Goal: Transaction & Acquisition: Purchase product/service

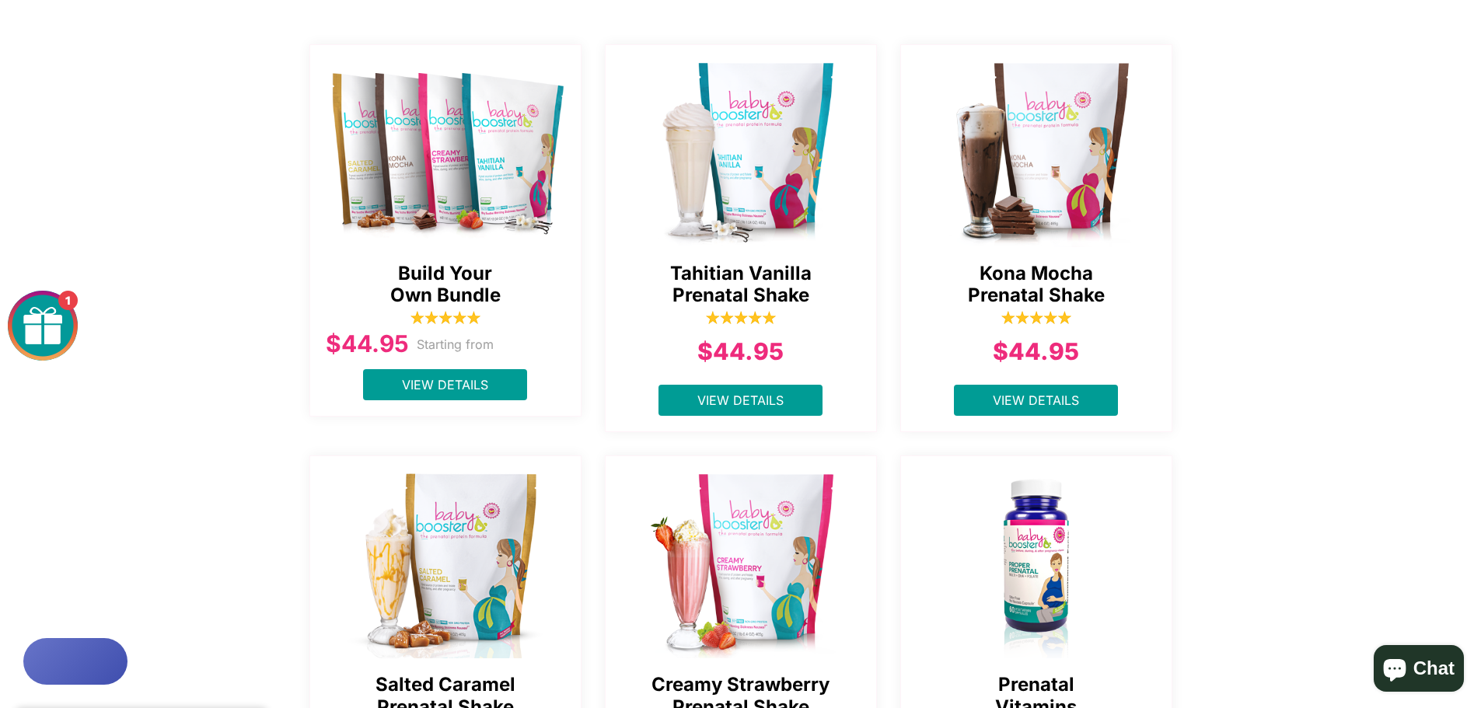
click at [691, 142] on img at bounding box center [742, 150] width 272 height 194
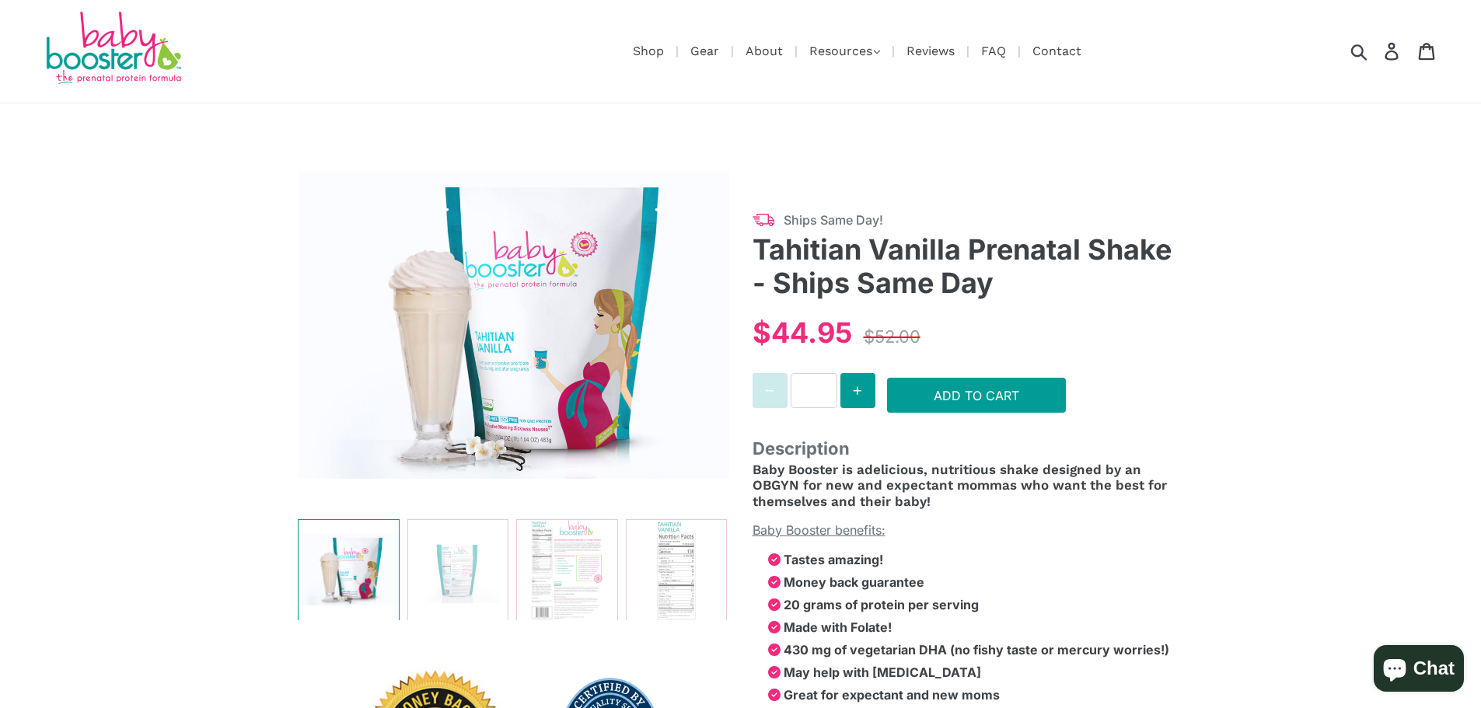
select select "******"
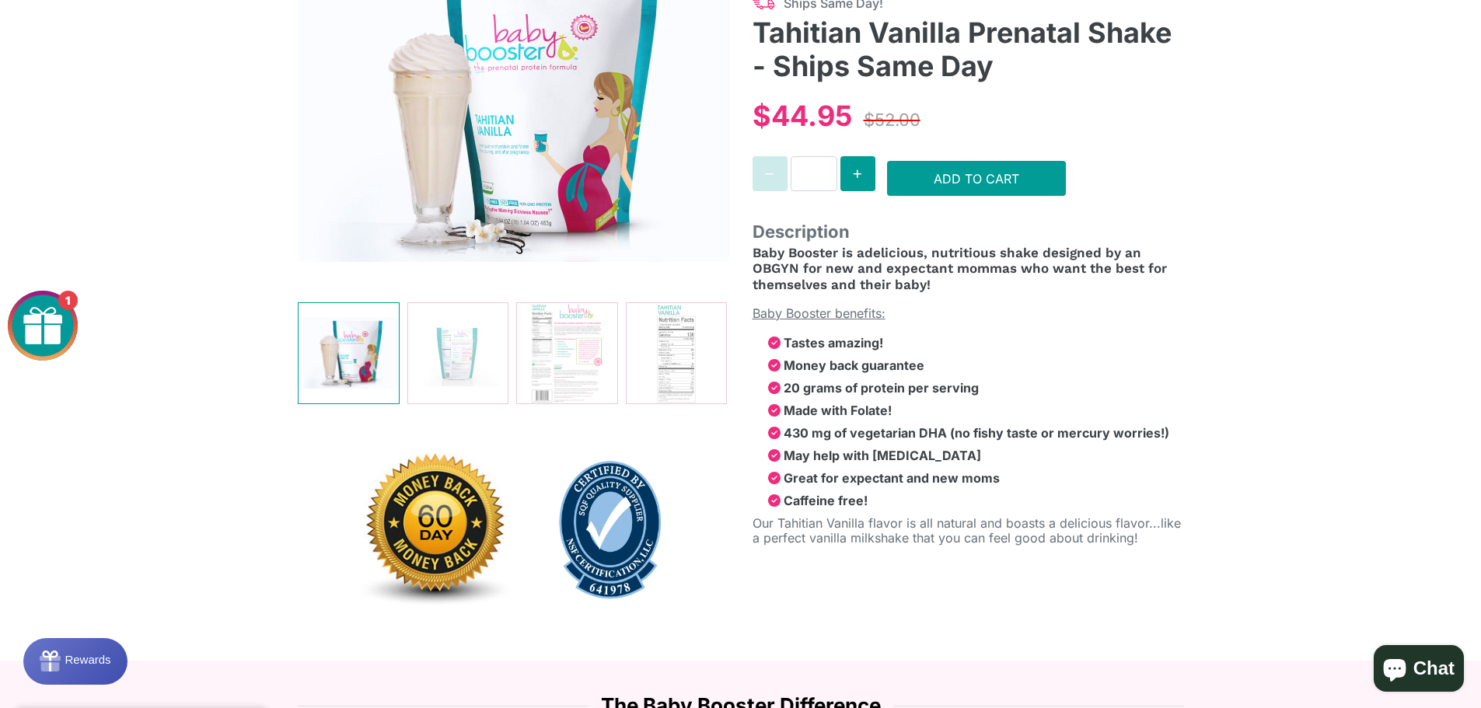
scroll to position [233, 0]
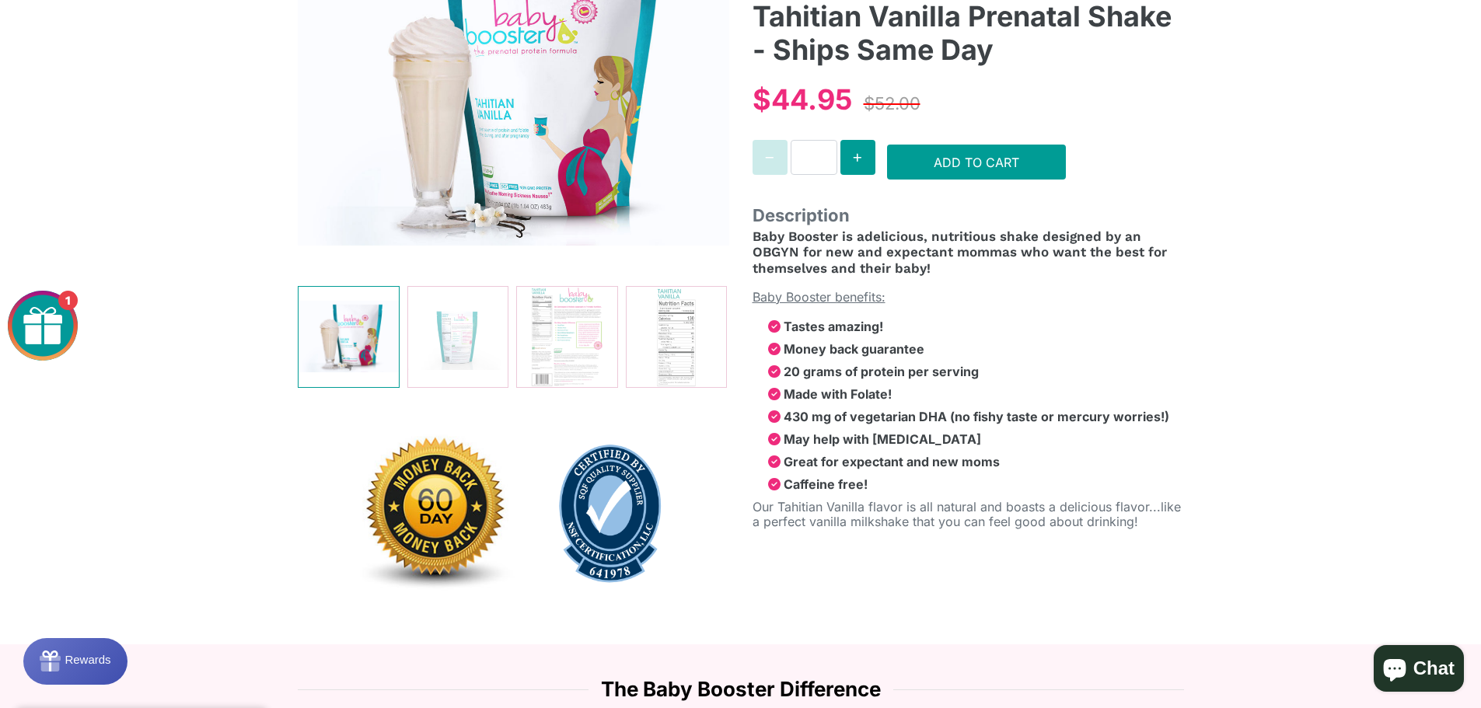
select select "******"
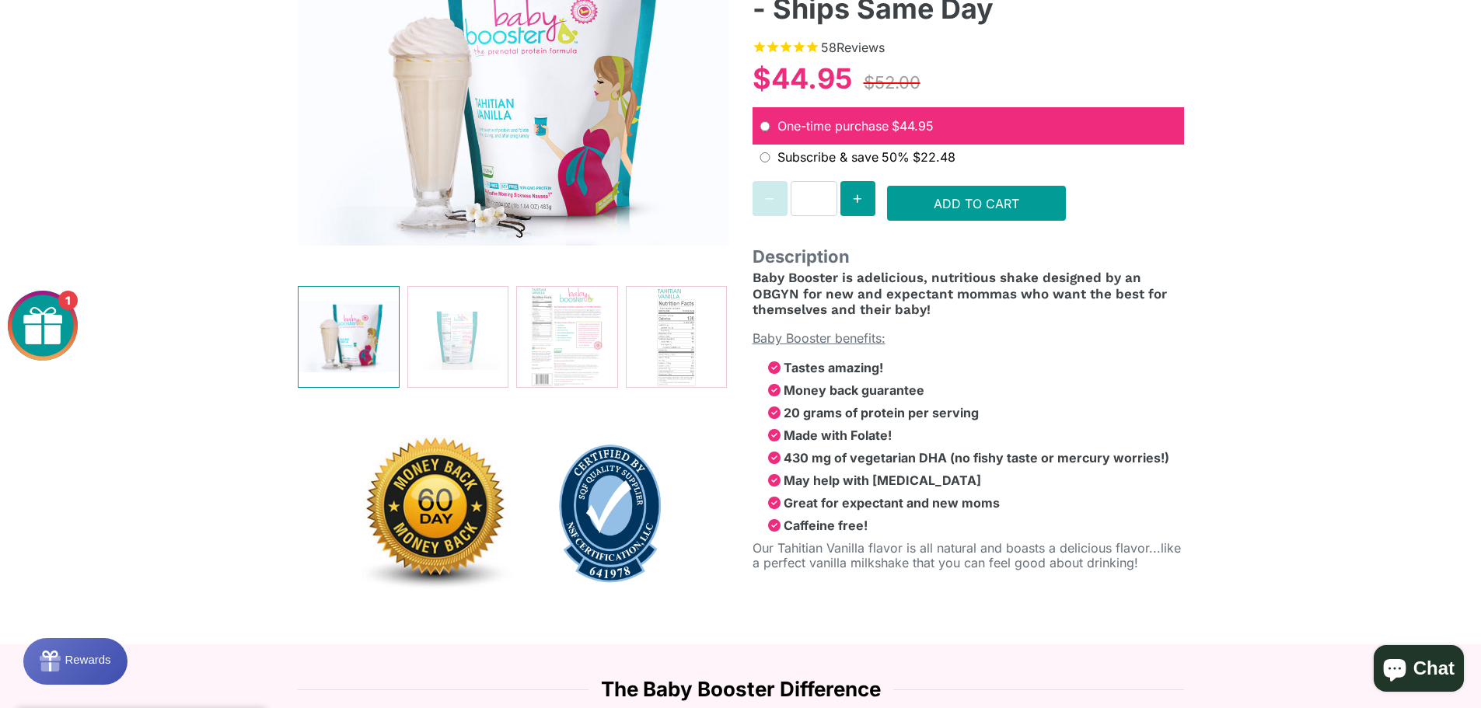
scroll to position [0, 0]
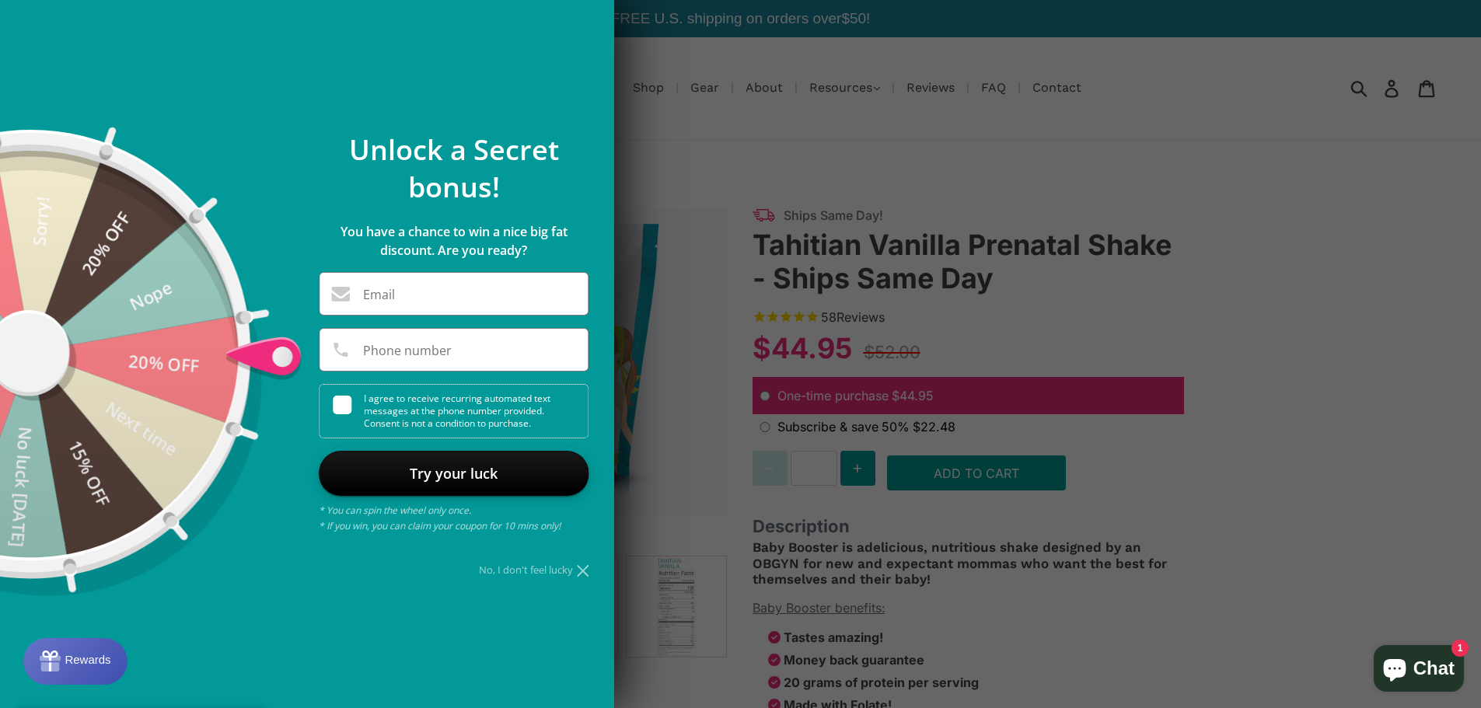
click at [502, 570] on div "No, I don't feel lucky" at bounding box center [454, 570] width 270 height 10
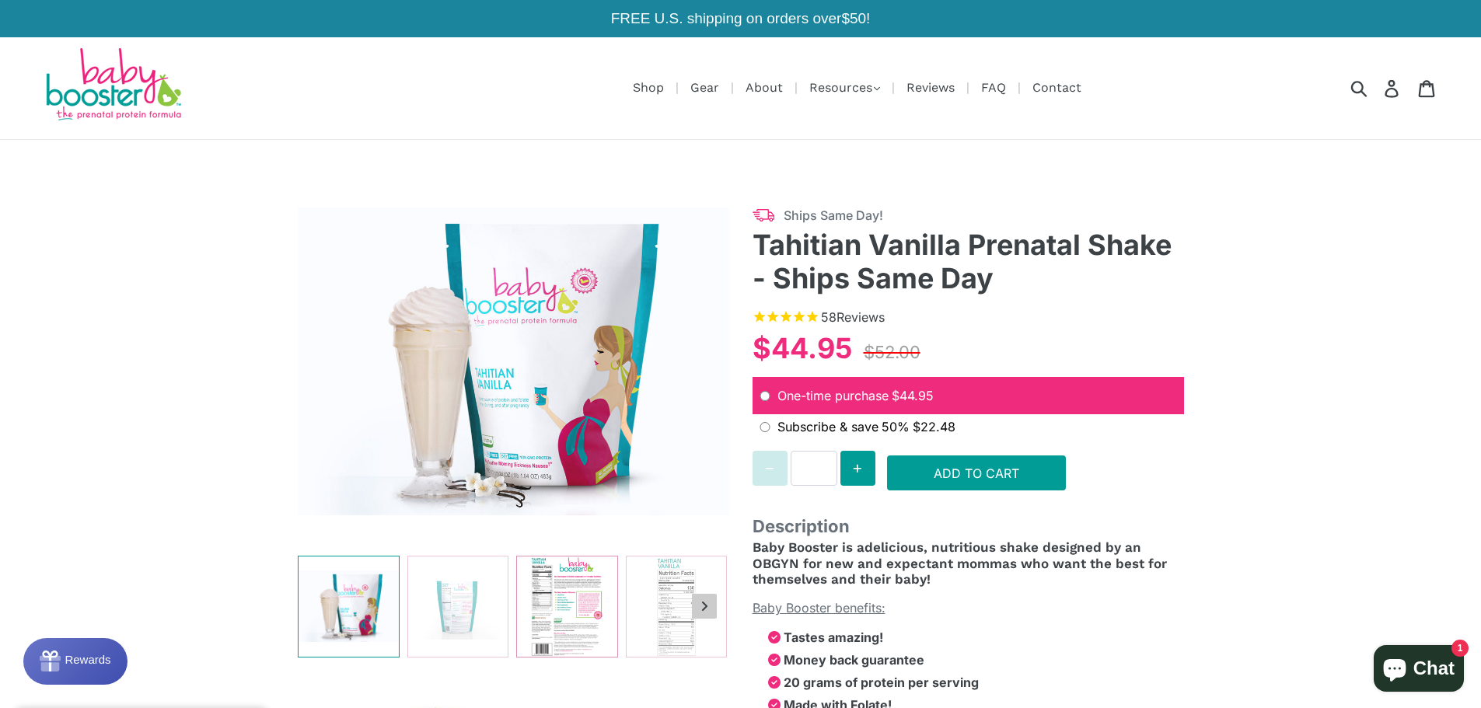
click at [555, 597] on img at bounding box center [567, 607] width 100 height 100
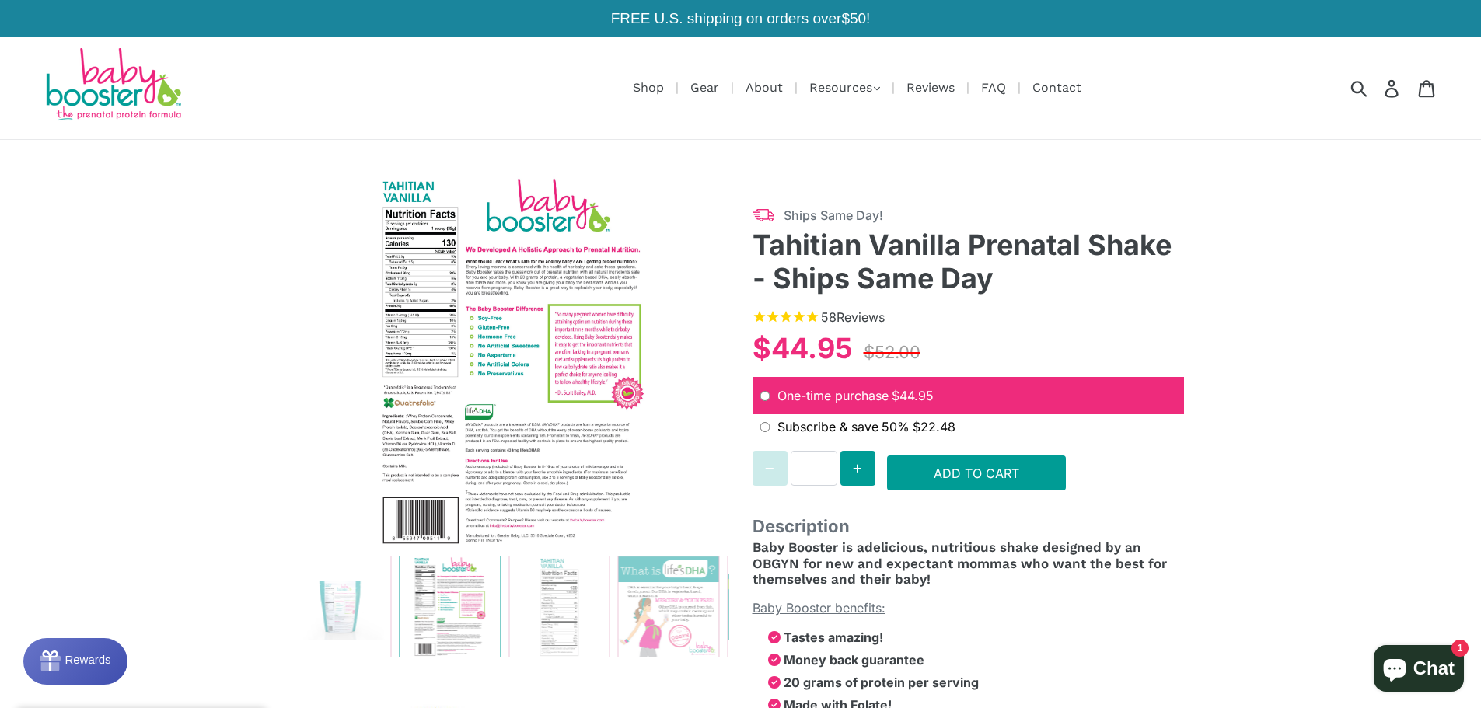
click at [409, 419] on img at bounding box center [514, 361] width 432 height 373
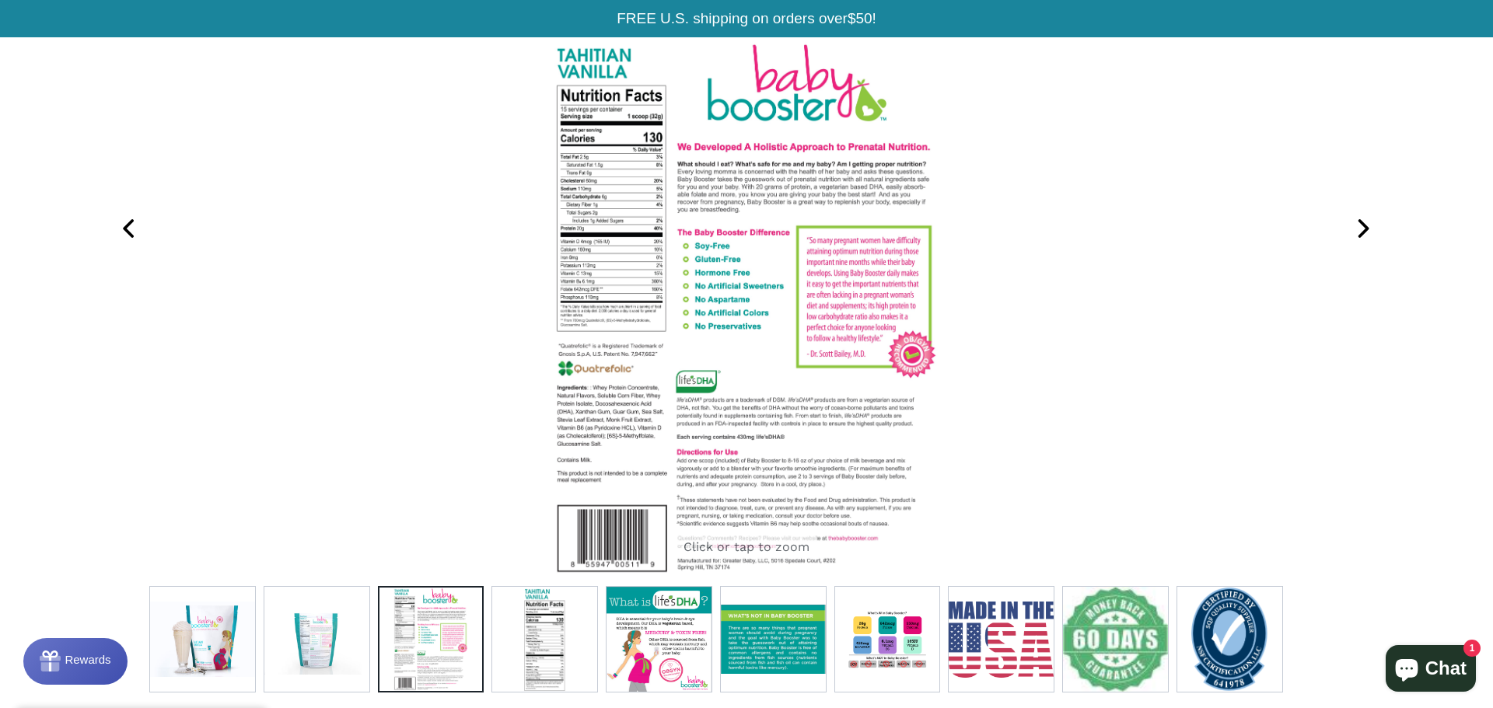
click at [635, 399] on img at bounding box center [746, 309] width 389 height 540
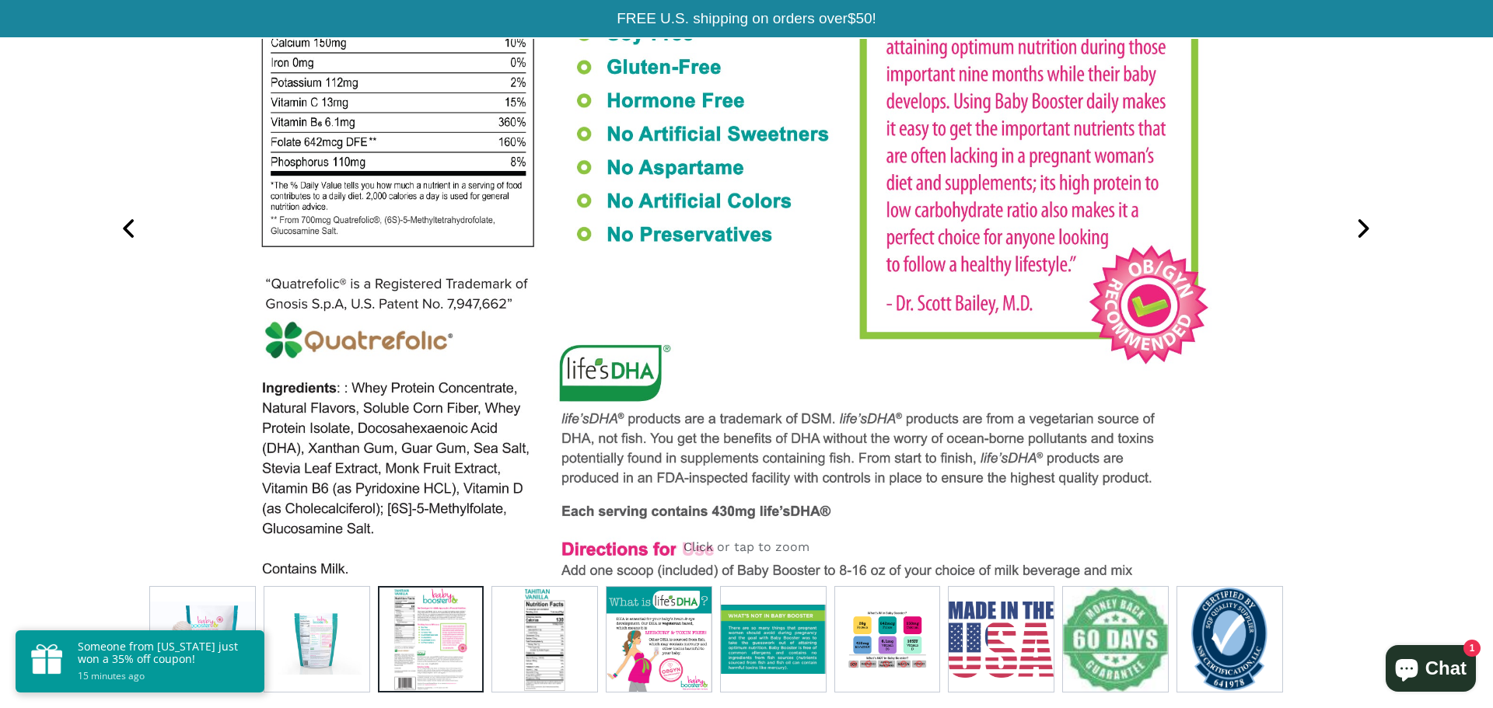
drag, startPoint x: 467, startPoint y: 506, endPoint x: 456, endPoint y: 388, distance: 118.7
click at [456, 388] on img at bounding box center [736, 191] width 972 height 1350
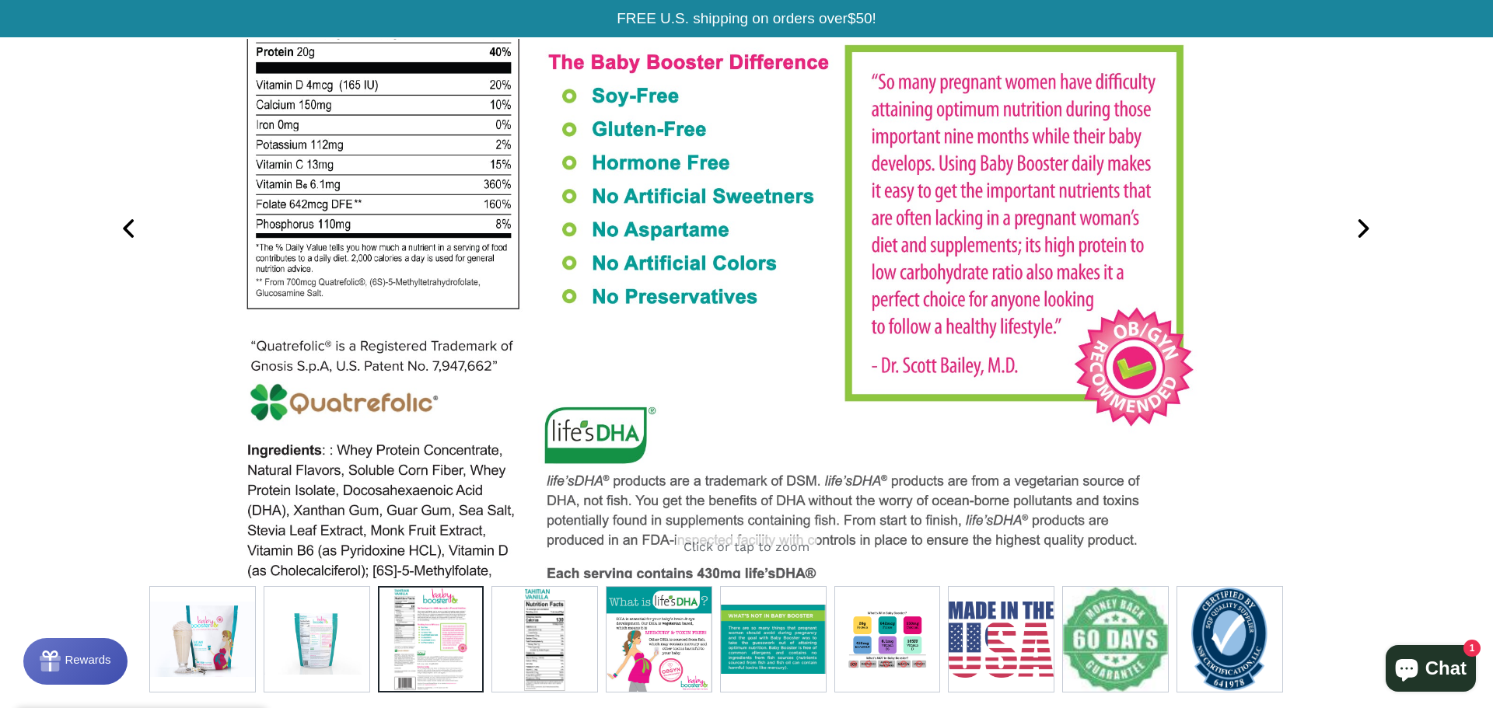
drag, startPoint x: 1011, startPoint y: 249, endPoint x: 997, endPoint y: 311, distance: 63.8
click at [997, 311] on img at bounding box center [721, 253] width 972 height 1350
